Goal: Task Accomplishment & Management: Use online tool/utility

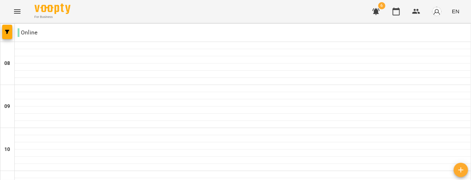
scroll to position [390, 0]
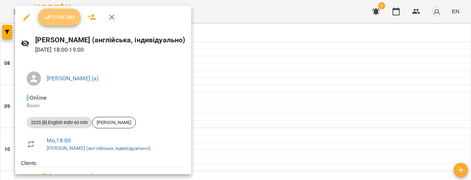
click at [65, 10] on button "Confirm" at bounding box center [59, 17] width 42 height 17
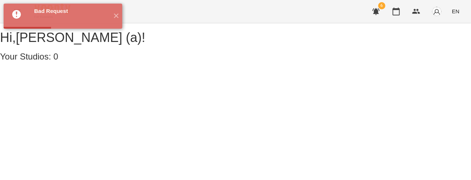
click at [437, 7] on img "button" at bounding box center [437, 11] width 10 height 10
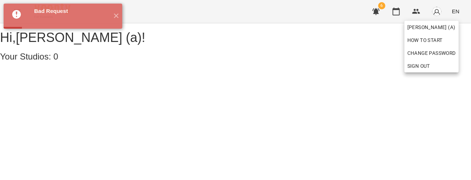
click at [435, 67] on span "Sign Out" at bounding box center [431, 66] width 49 height 9
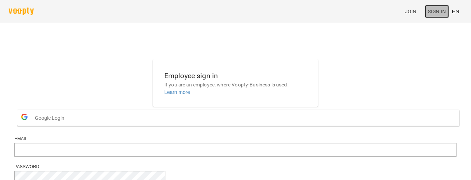
click at [436, 10] on span "Sign In" at bounding box center [437, 11] width 18 height 9
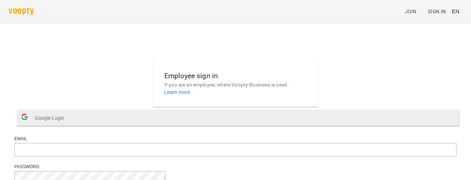
click at [289, 126] on button "Google Login" at bounding box center [238, 118] width 442 height 16
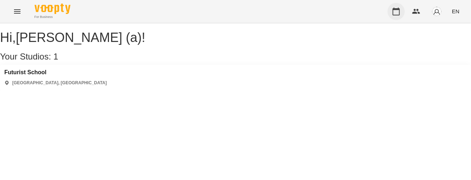
click at [400, 8] on icon "button" at bounding box center [396, 11] width 9 height 9
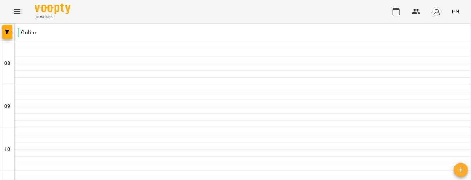
scroll to position [375, 0]
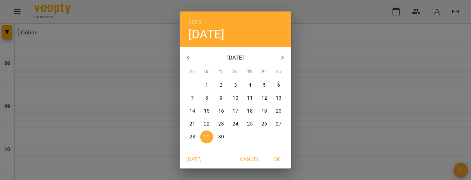
click at [280, 60] on icon "button" at bounding box center [282, 58] width 9 height 9
click at [204, 111] on p "13" at bounding box center [207, 111] width 6 height 7
type input "**********"
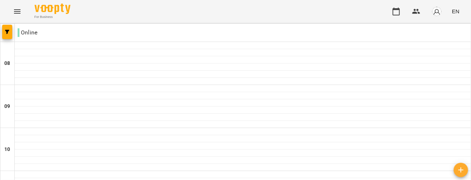
scroll to position [430, 0]
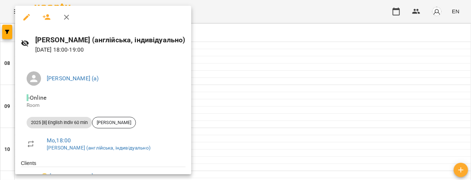
click at [226, 81] on div at bounding box center [235, 90] width 471 height 180
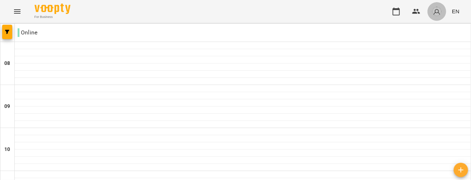
click at [435, 10] on img "button" at bounding box center [437, 11] width 10 height 10
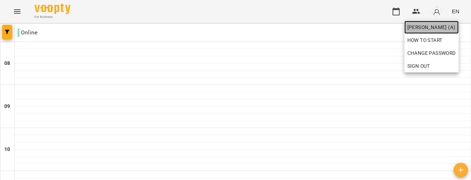
click at [426, 25] on span "Валюшко Іванна (а)" at bounding box center [431, 27] width 49 height 9
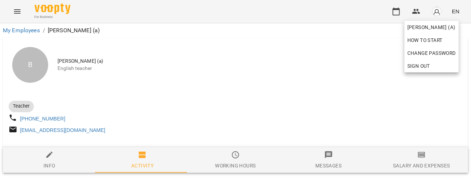
click at [344, 68] on div at bounding box center [235, 90] width 471 height 180
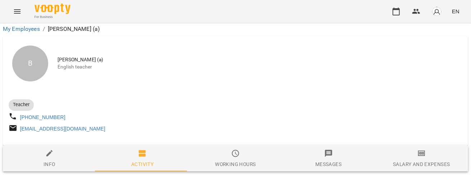
scroll to position [46, 0]
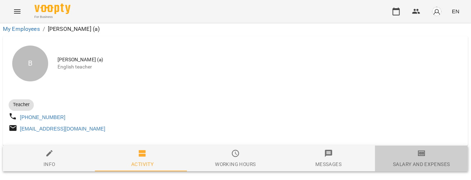
click at [406, 160] on div "Salary and Expenses" at bounding box center [421, 164] width 57 height 9
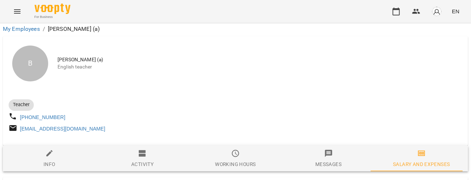
scroll to position [2225, 0]
